Goal: Find specific page/section: Find specific page/section

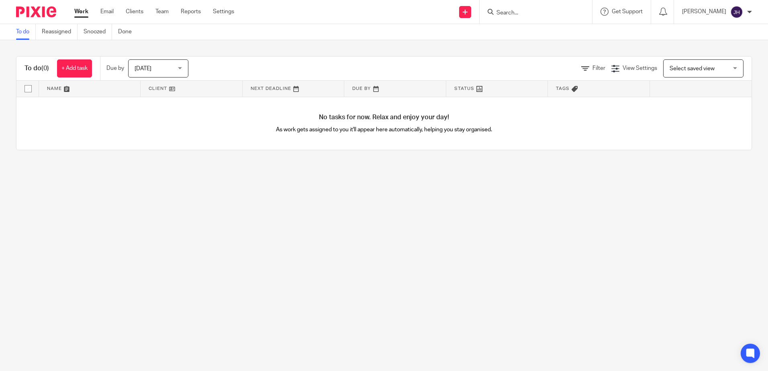
click at [518, 11] on input "Search" at bounding box center [532, 13] width 72 height 7
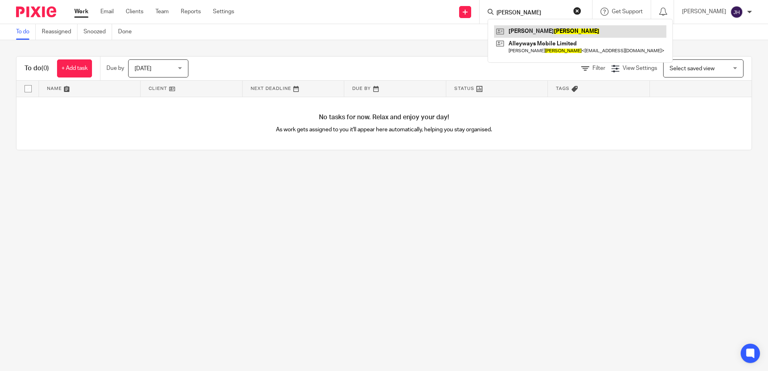
type input "walker"
click at [542, 29] on link at bounding box center [580, 31] width 172 height 12
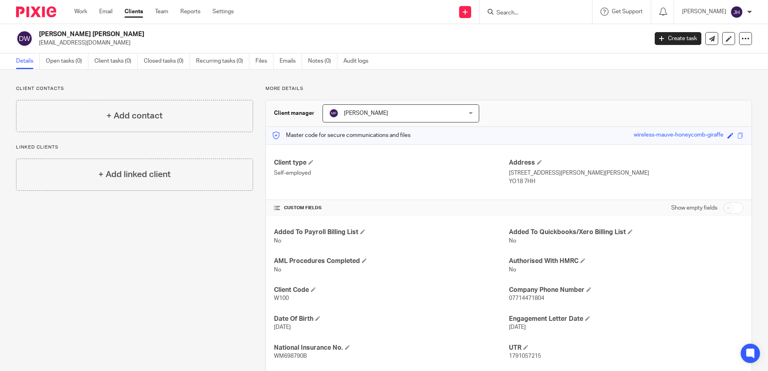
click at [529, 13] on input "Search" at bounding box center [532, 13] width 72 height 7
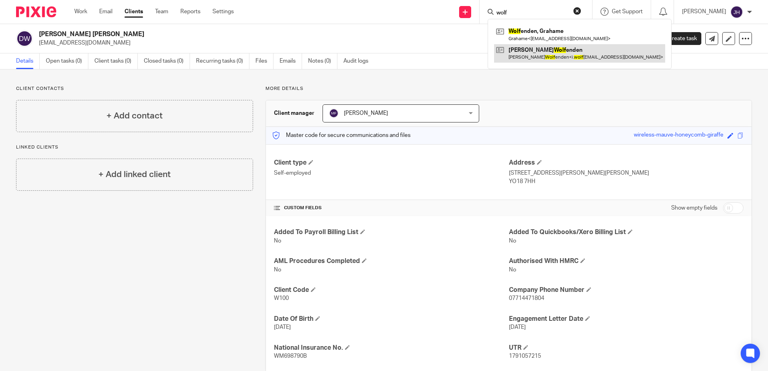
type input "wolf"
click at [547, 53] on link at bounding box center [579, 53] width 171 height 18
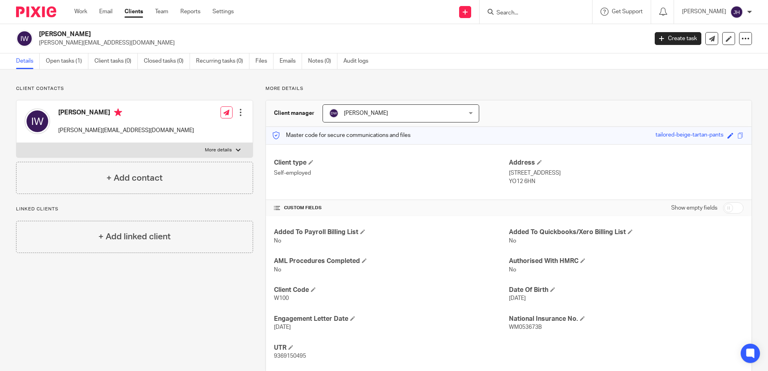
click at [522, 11] on input "Search" at bounding box center [532, 13] width 72 height 7
type input "hepple"
click at [578, 36] on link at bounding box center [559, 34] width 130 height 18
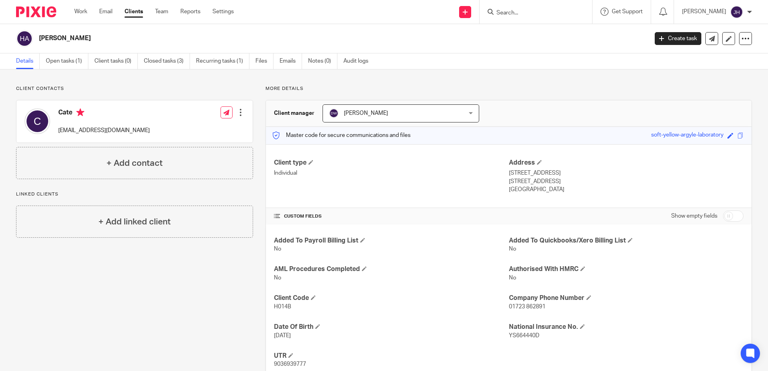
scroll to position [26, 0]
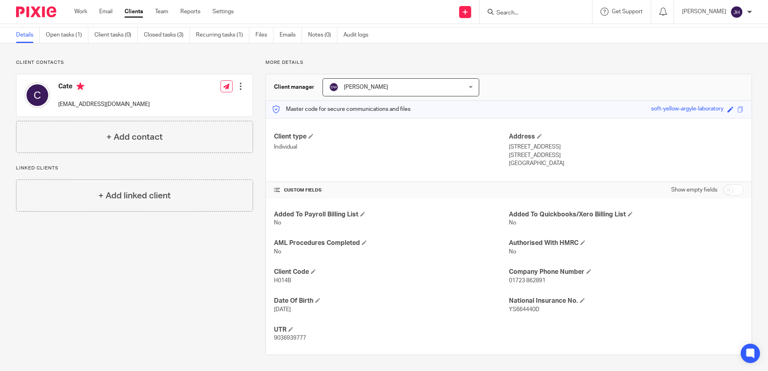
click at [548, 13] on input "Search" at bounding box center [532, 13] width 72 height 7
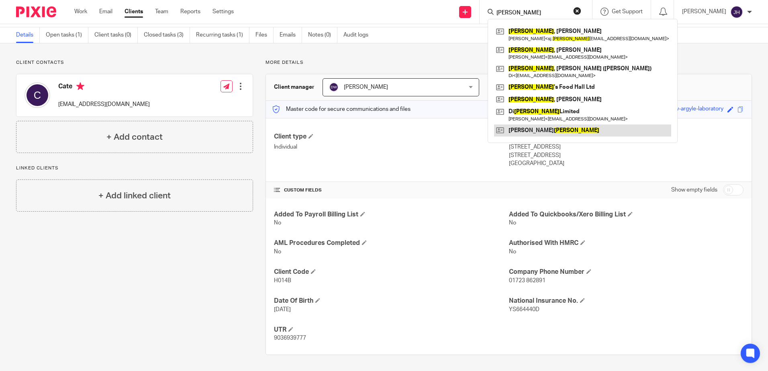
type input "[PERSON_NAME]"
click at [545, 131] on link at bounding box center [582, 131] width 177 height 12
